Goal: Task Accomplishment & Management: Manage account settings

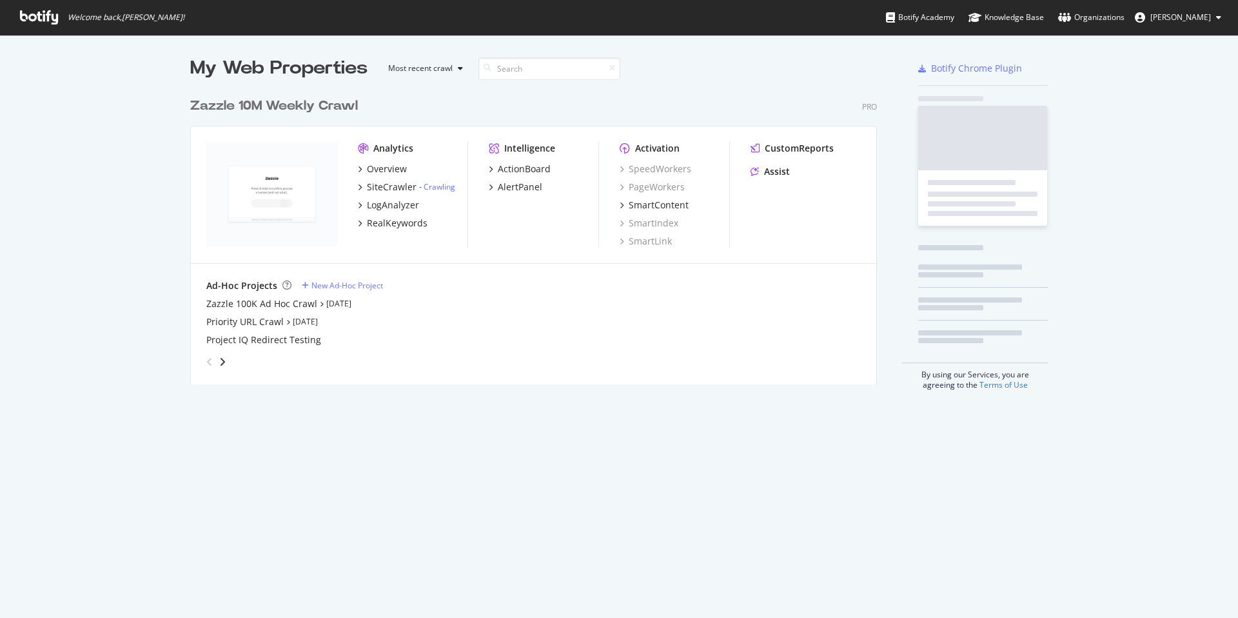
scroll to position [608, 1219]
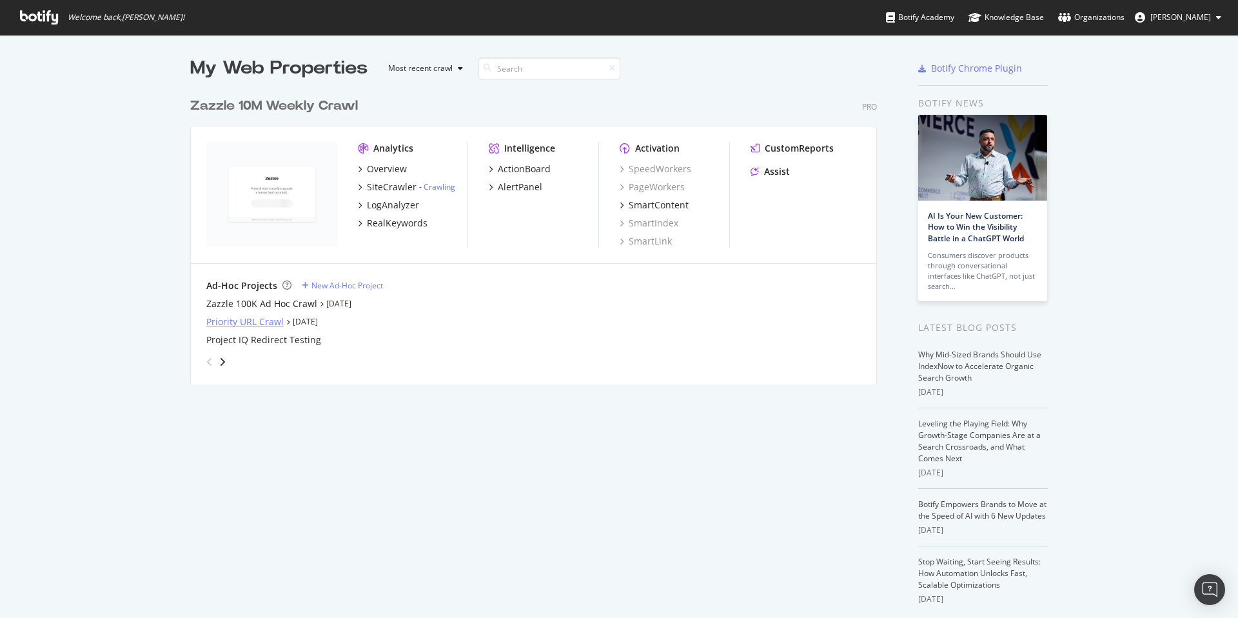
click at [256, 321] on div "Priority URL Crawl" at bounding box center [244, 321] width 77 height 13
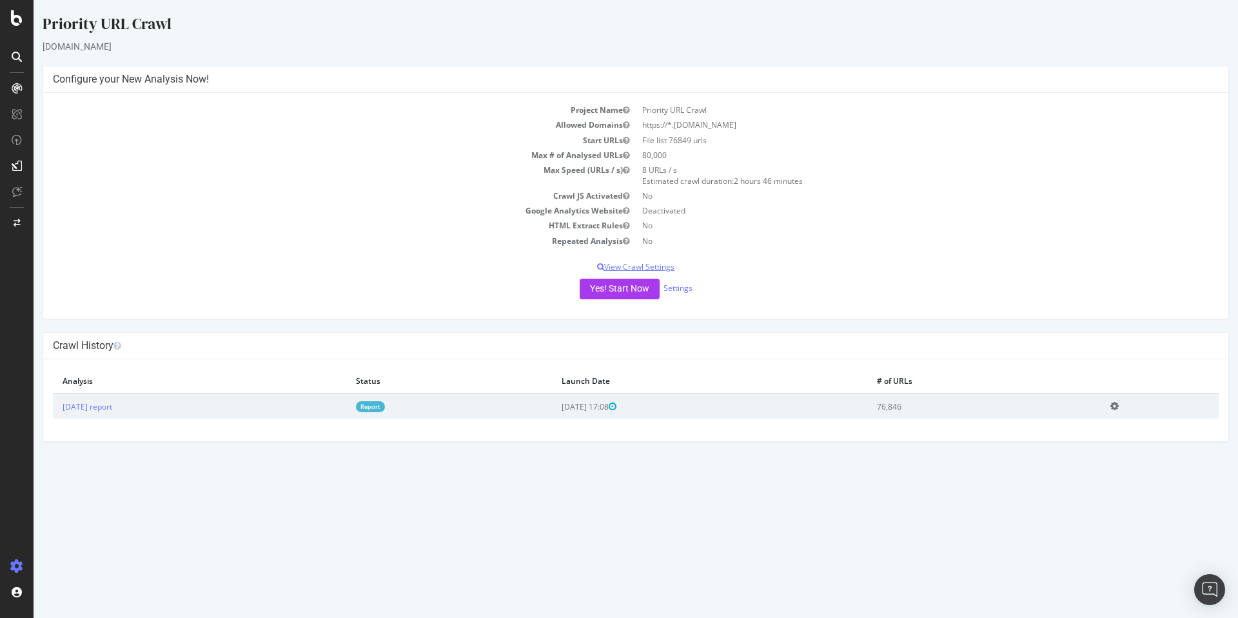
click at [663, 266] on p "View Crawl Settings" at bounding box center [636, 266] width 1166 height 11
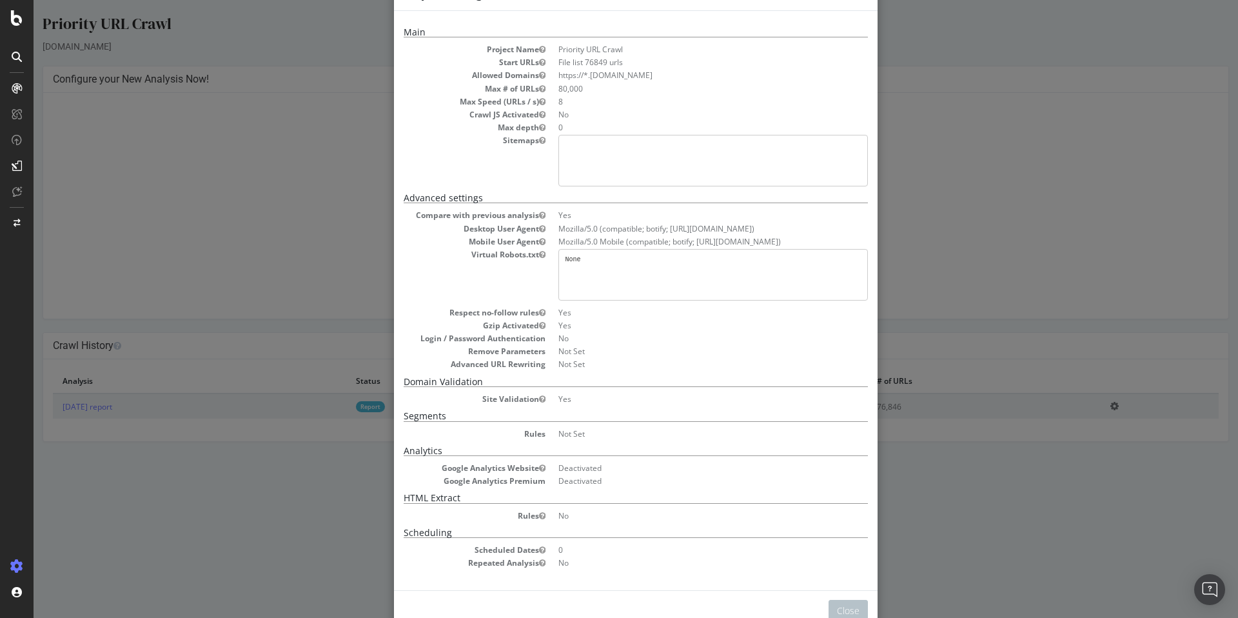
scroll to position [74, 0]
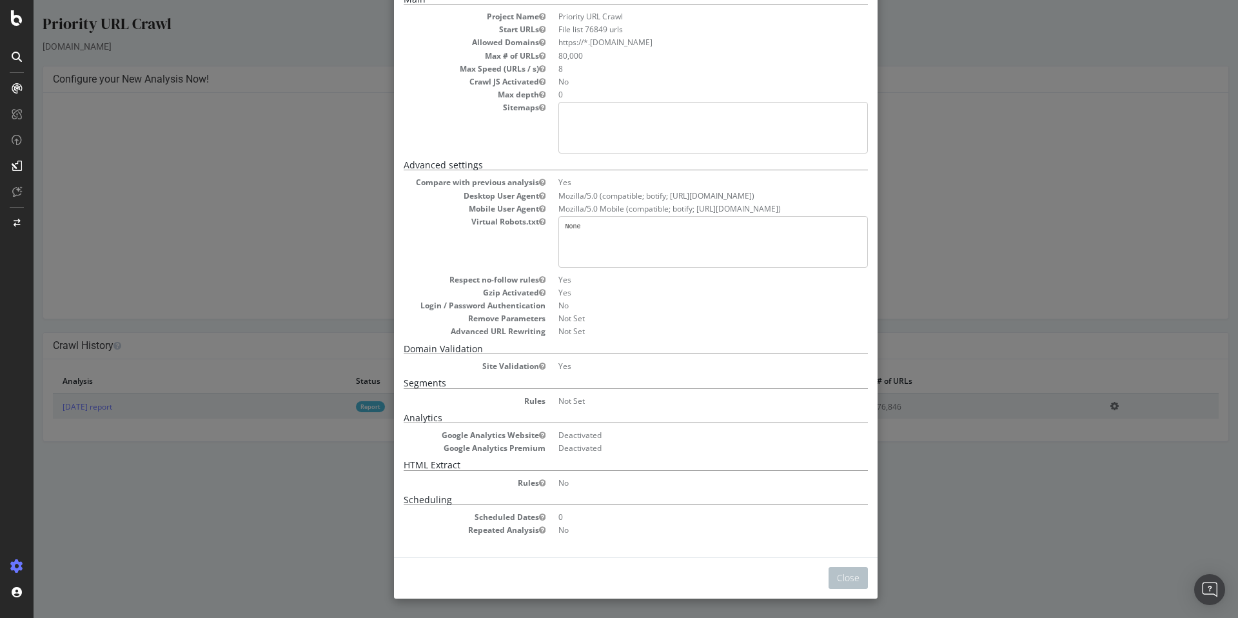
click at [994, 197] on div "× Close Project Settings Main Project Name Priority URL Crawl Start URLs File l…" at bounding box center [636, 309] width 1204 height 618
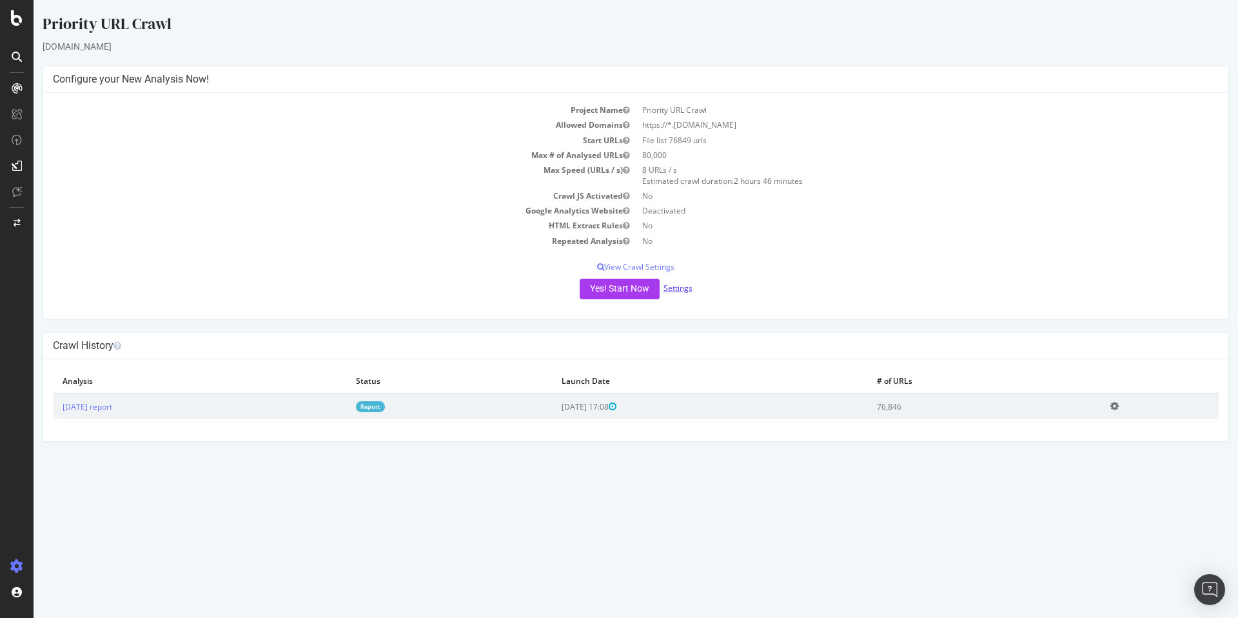
click at [683, 286] on link "Settings" at bounding box center [677, 287] width 29 height 11
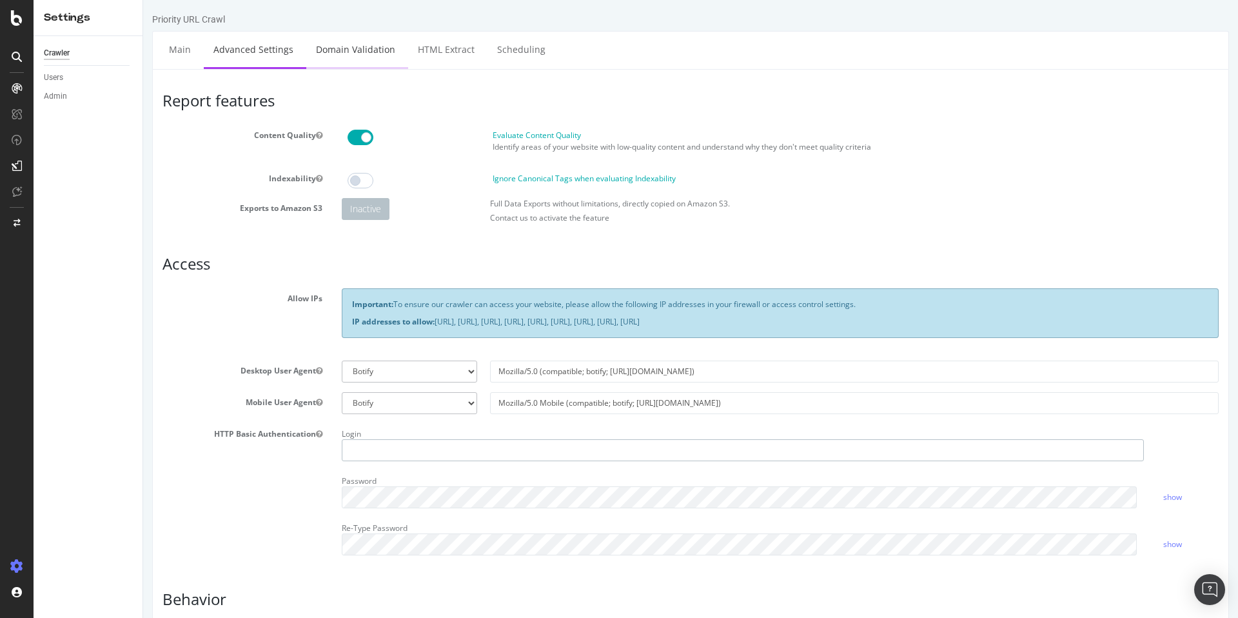
type input "[DOMAIN_NAME][EMAIL_ADDRESS][DOMAIN_NAME]"
click at [377, 47] on link "Domain Validation" at bounding box center [355, 49] width 99 height 35
click at [438, 54] on link "HTML Extract" at bounding box center [446, 49] width 76 height 35
click at [487, 54] on link "Scheduling" at bounding box center [521, 49] width 68 height 35
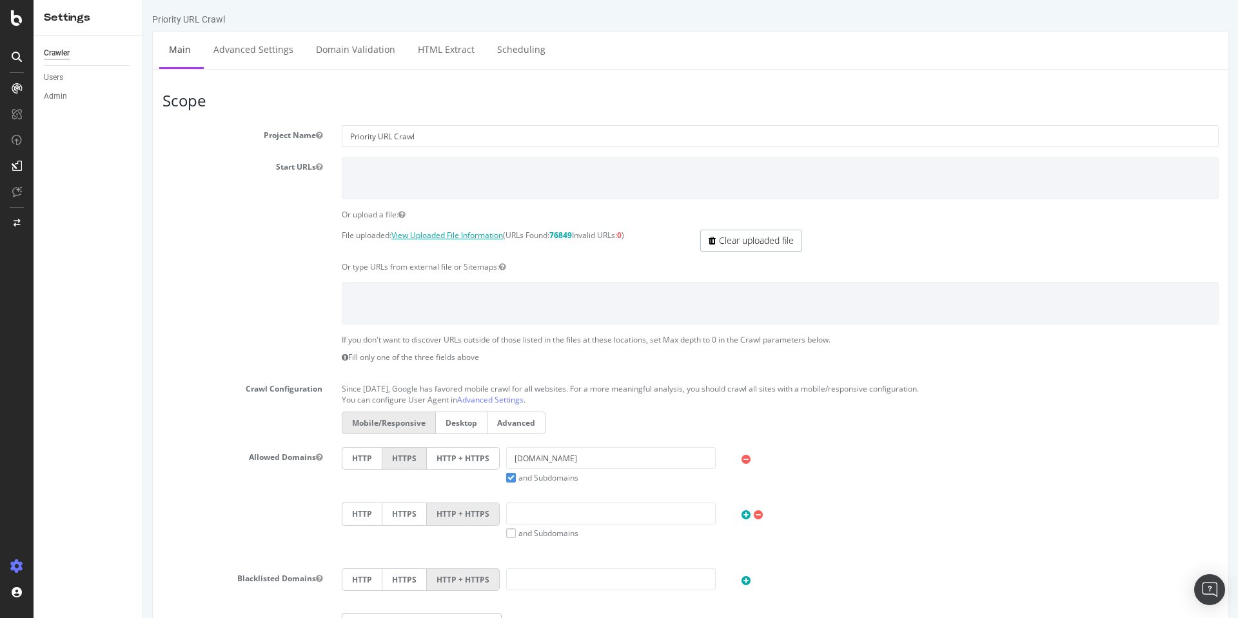
click at [478, 233] on link "View Uploaded File Information" at bounding box center [447, 235] width 112 height 11
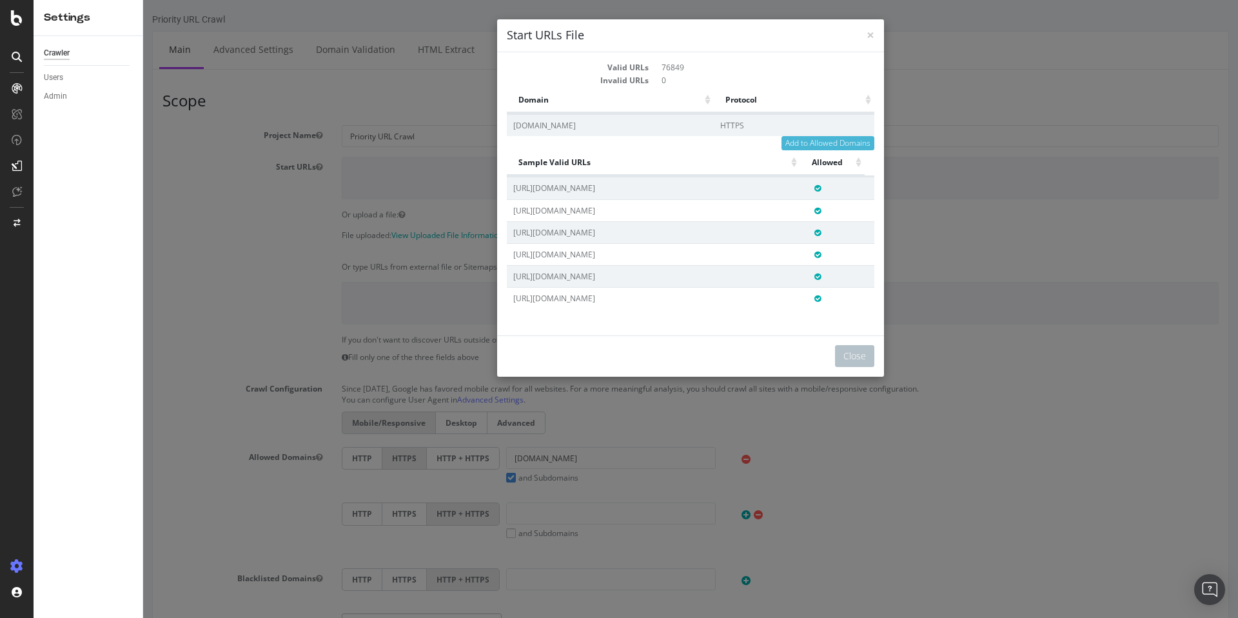
click at [999, 153] on div "× Close Start URLs File Valid URLs 76849 Invalid URLs 0 Domain Protocol Domain …" at bounding box center [690, 309] width 1095 height 618
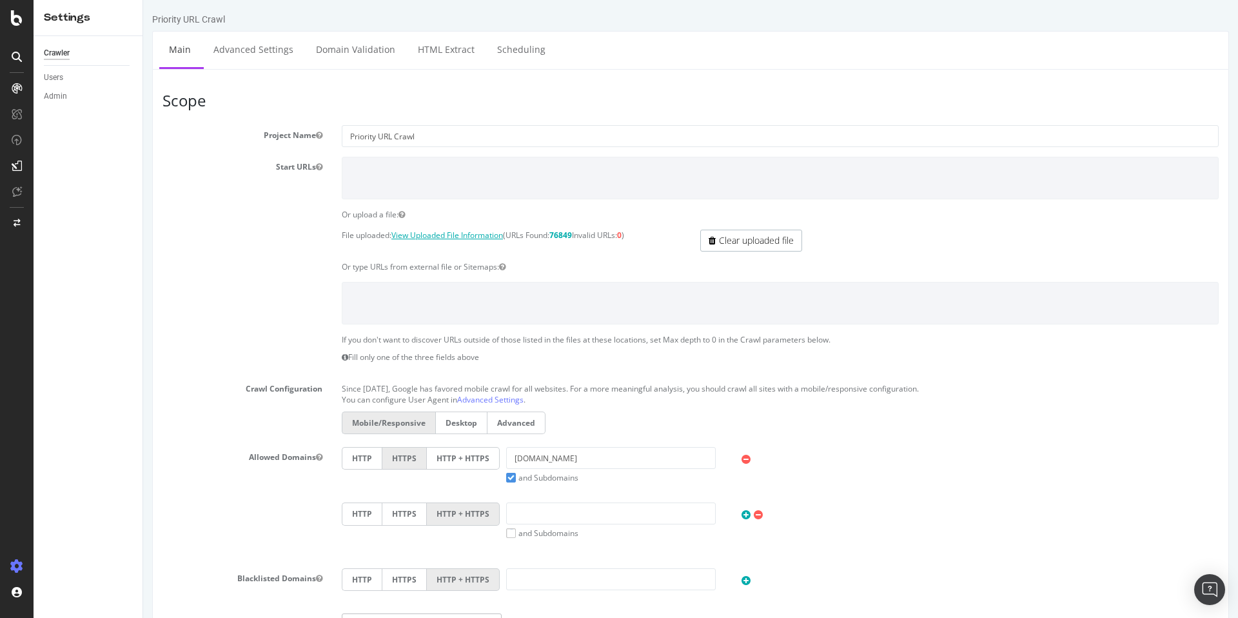
click at [452, 235] on link "View Uploaded File Information" at bounding box center [447, 235] width 112 height 11
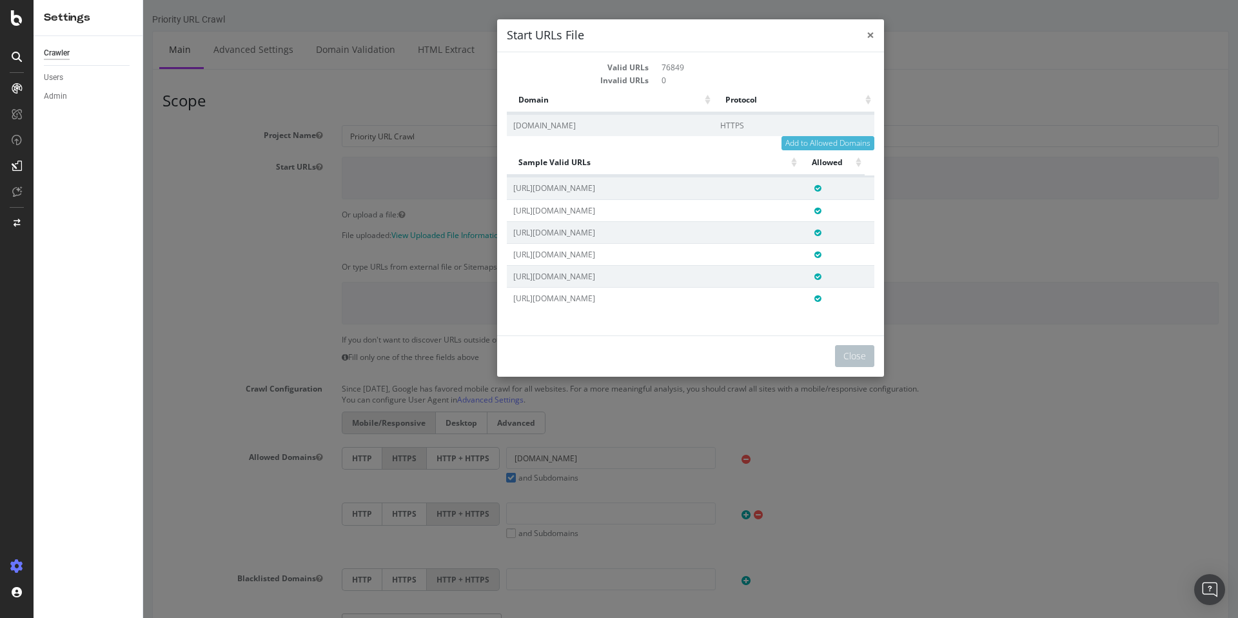
click at [868, 34] on span "×" at bounding box center [871, 35] width 8 height 18
